Goal: Find specific page/section: Find specific page/section

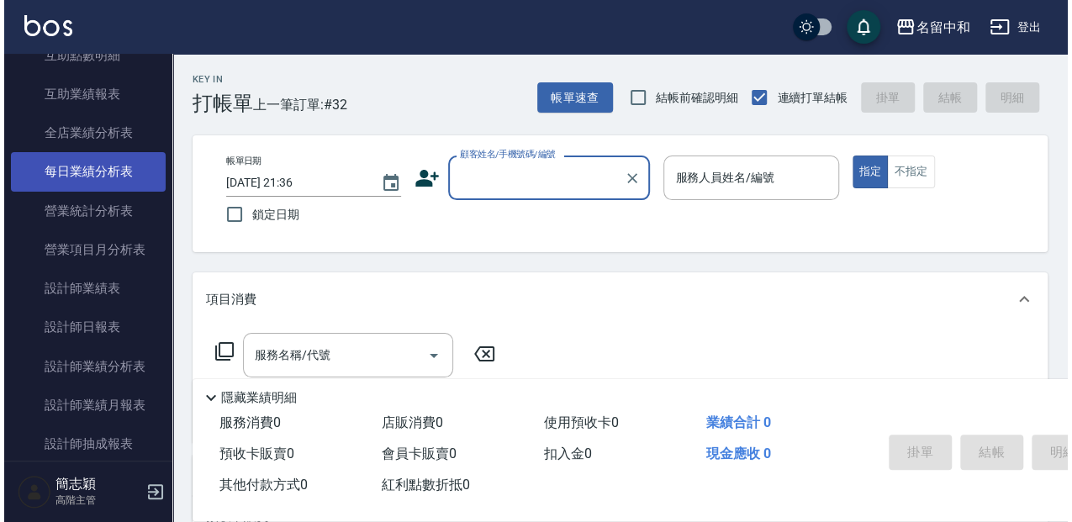
scroll to position [1009, 0]
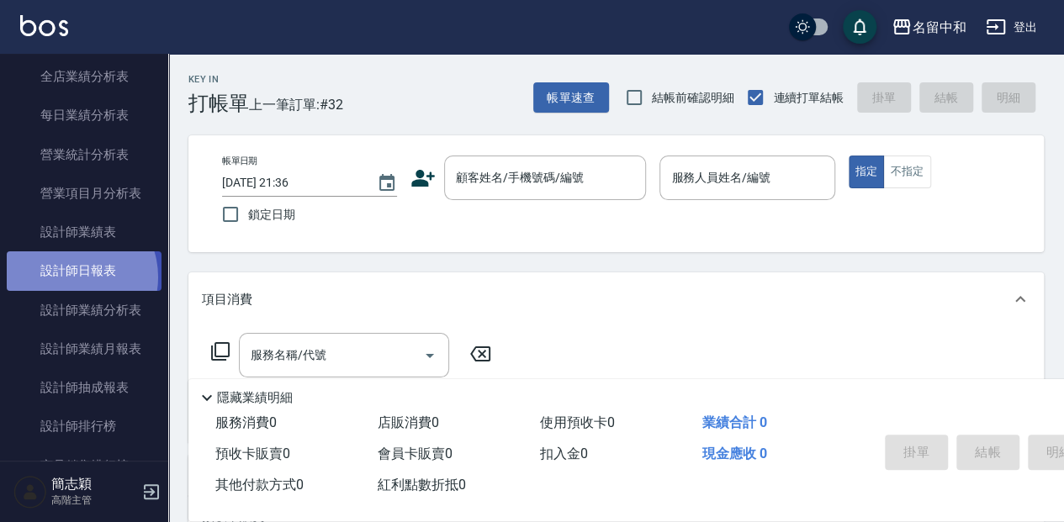
click at [69, 277] on link "設計師日報表" at bounding box center [84, 270] width 155 height 39
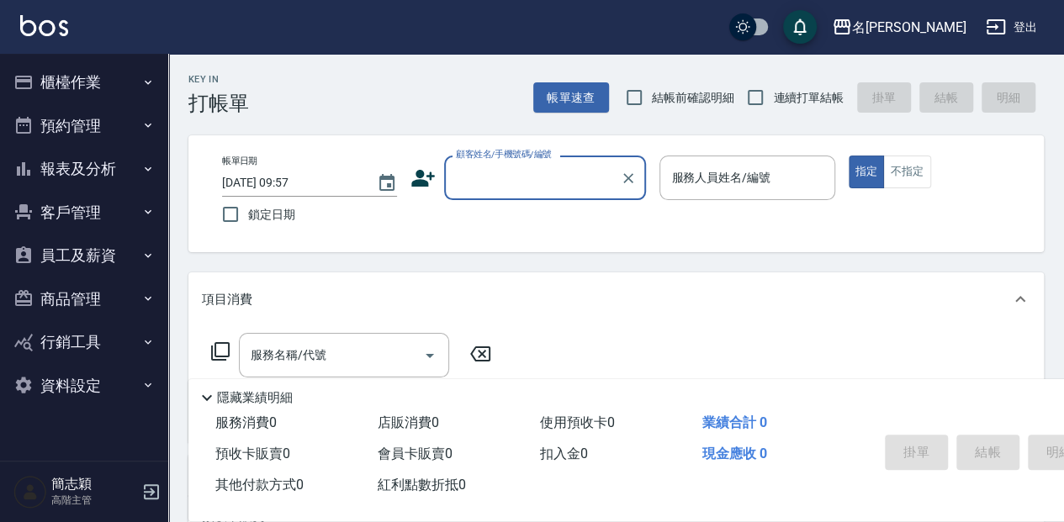
click at [99, 86] on button "櫃檯作業" at bounding box center [84, 83] width 155 height 44
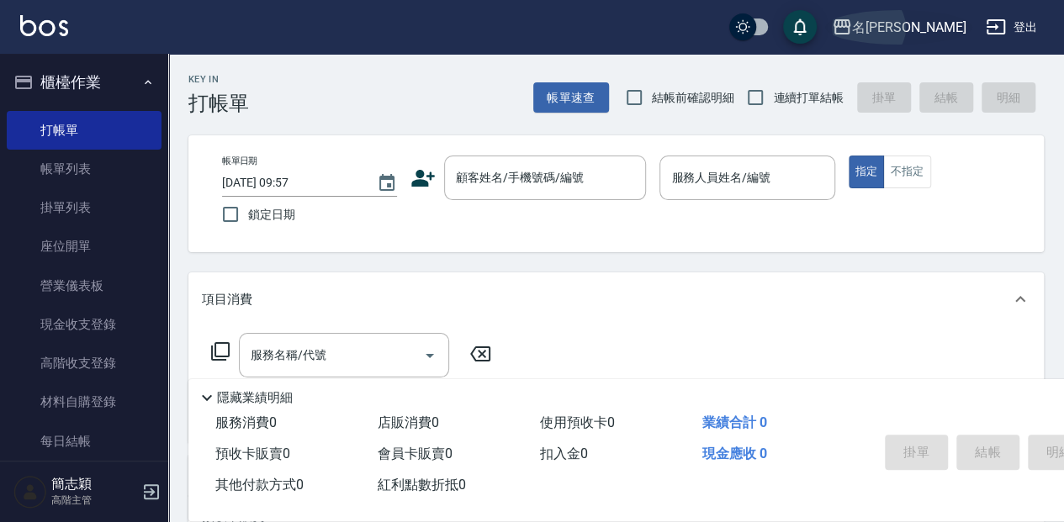
click at [940, 34] on div "名留竹林" at bounding box center [908, 27] width 113 height 21
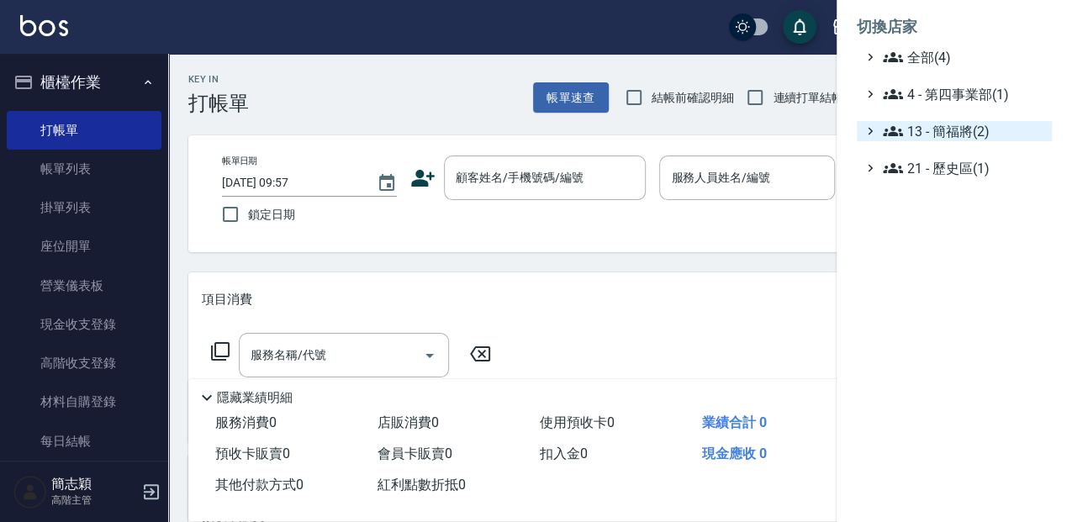
click at [939, 135] on span "13 - 簡福將(2)" at bounding box center [964, 131] width 162 height 20
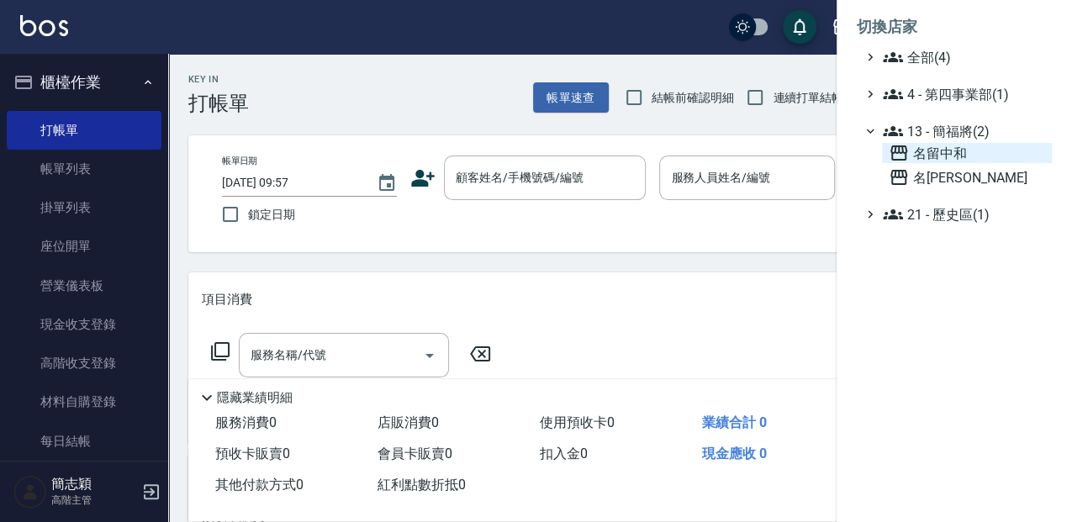
click at [928, 148] on span "名留中和" at bounding box center [967, 153] width 156 height 20
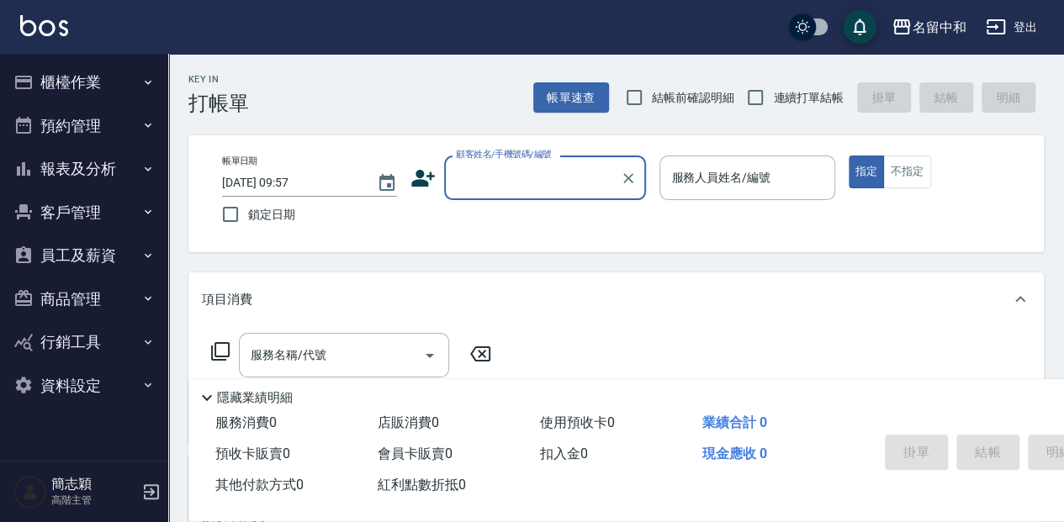
click at [61, 79] on button "櫃檯作業" at bounding box center [84, 83] width 155 height 44
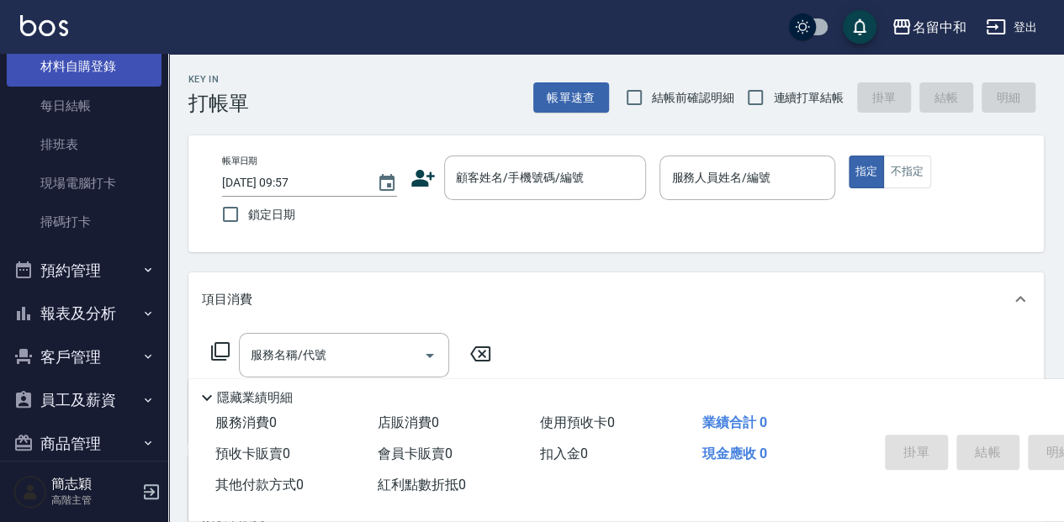
scroll to position [336, 0]
click at [94, 313] on button "報表及分析" at bounding box center [84, 313] width 155 height 44
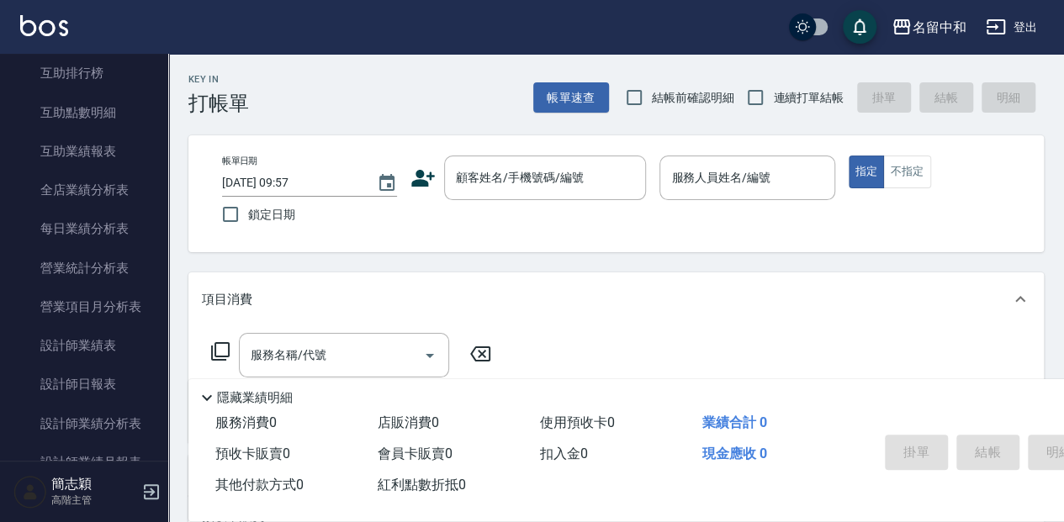
scroll to position [896, 0]
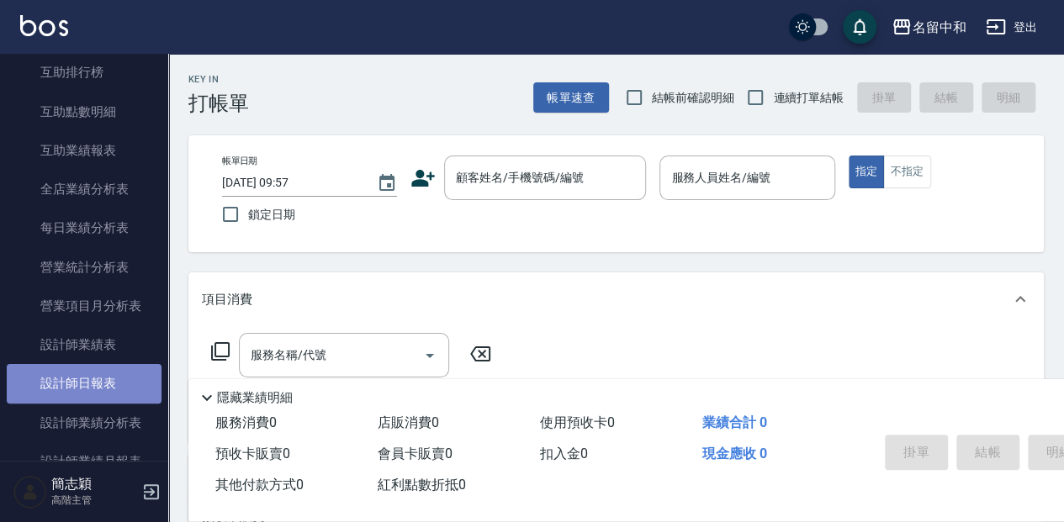
click at [100, 382] on link "設計師日報表" at bounding box center [84, 383] width 155 height 39
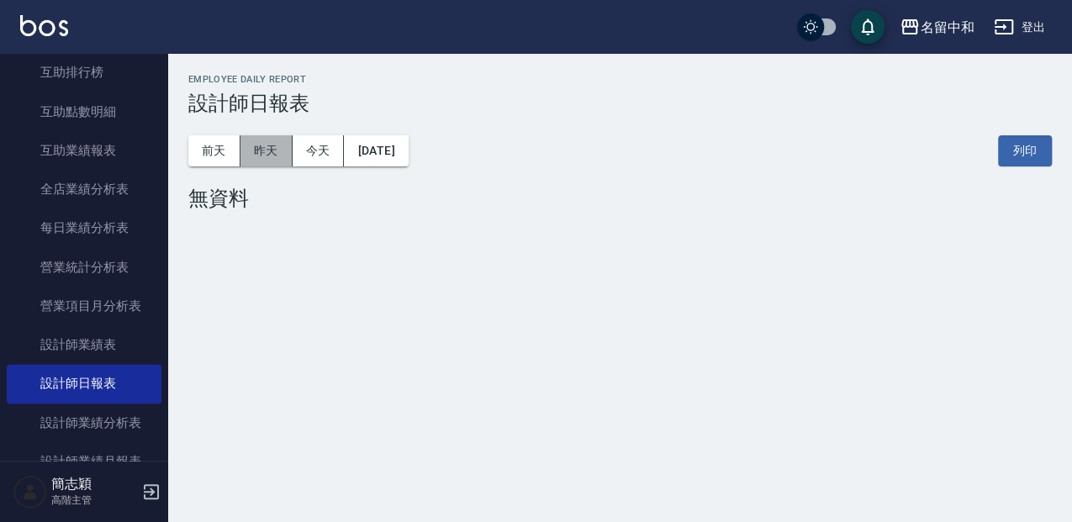
click at [267, 156] on button "昨天" at bounding box center [266, 150] width 52 height 31
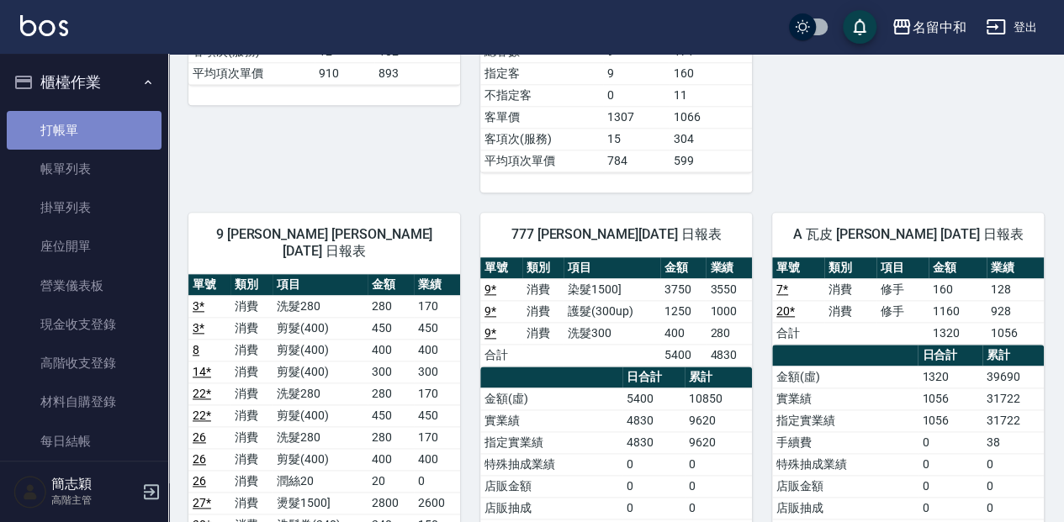
click at [106, 123] on link "打帳單" at bounding box center [84, 130] width 155 height 39
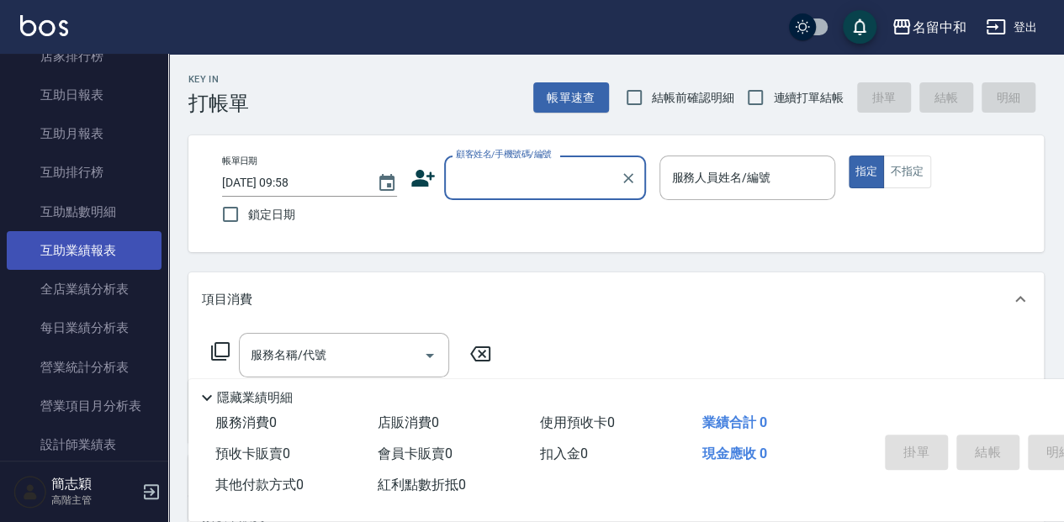
scroll to position [841, 0]
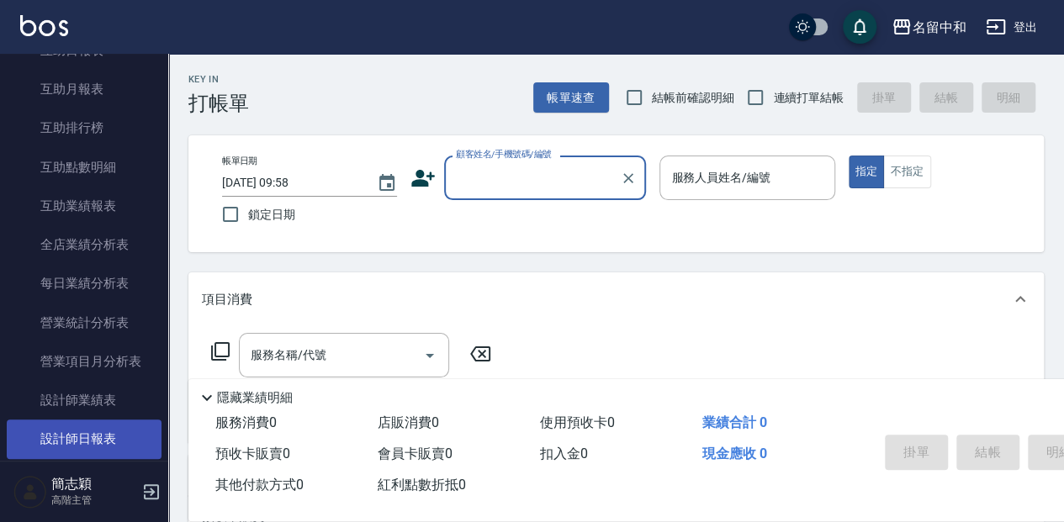
click at [77, 425] on link "設計師日報表" at bounding box center [84, 439] width 155 height 39
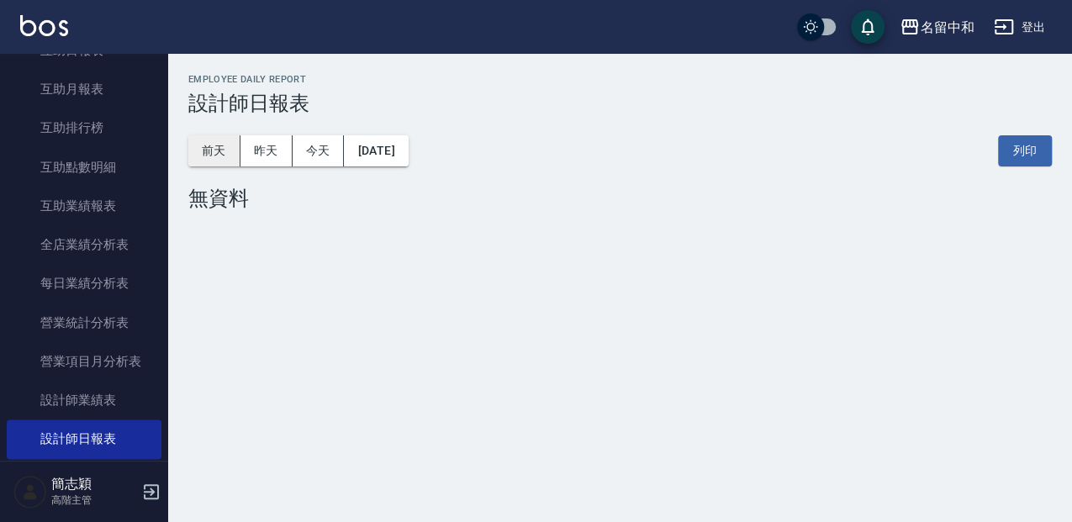
click at [227, 147] on button "前天" at bounding box center [214, 150] width 52 height 31
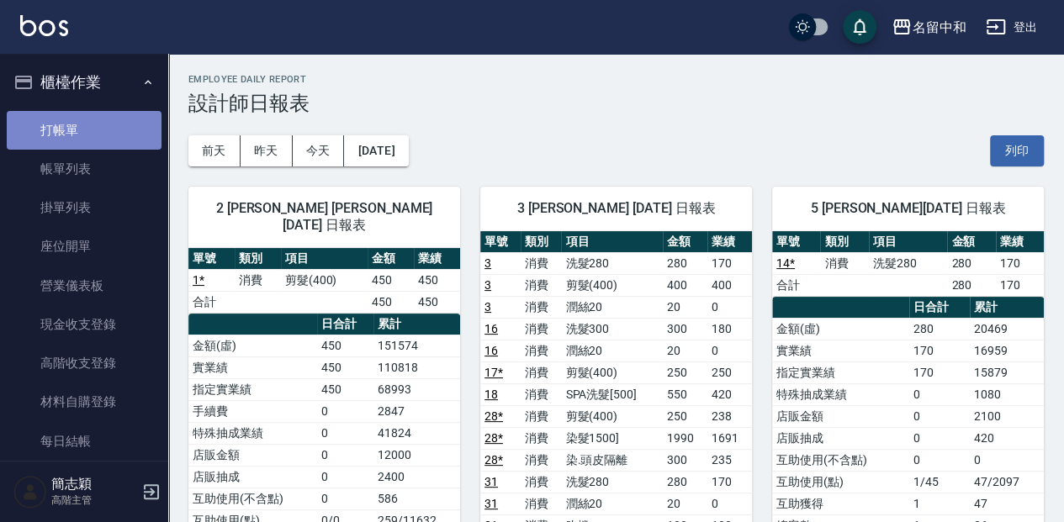
click at [133, 118] on link "打帳單" at bounding box center [84, 130] width 155 height 39
